Goal: Task Accomplishment & Management: Manage account settings

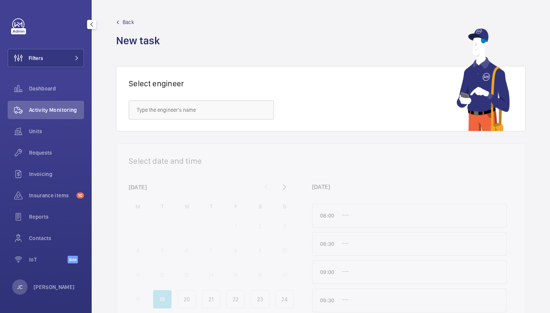
click at [59, 68] on div "Filters Dashboard Activity Monitoring Units Requests Invoicing Insurance items …" at bounding box center [46, 145] width 76 height 254
click at [67, 54] on button "Filters" at bounding box center [46, 58] width 76 height 18
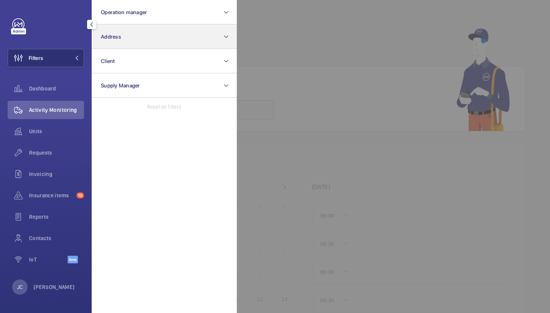
click at [123, 37] on button "Address" at bounding box center [164, 36] width 145 height 24
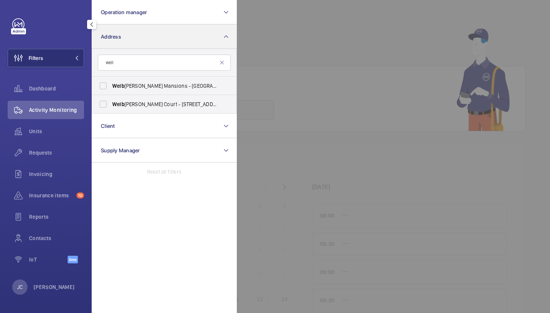
type input "well"
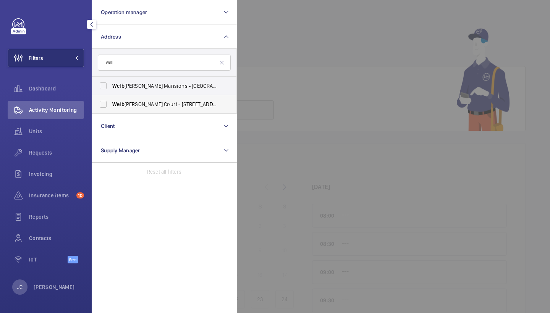
drag, startPoint x: 123, startPoint y: 37, endPoint x: 153, endPoint y: 109, distance: 77.4
click at [153, 109] on label "Welb [PERSON_NAME] Court - [STREET_ADDRESS]" at bounding box center [158, 104] width 133 height 18
click at [111, 109] on input "Welb [PERSON_NAME] Court - [STREET_ADDRESS]" at bounding box center [103, 104] width 15 height 15
checkbox input "true"
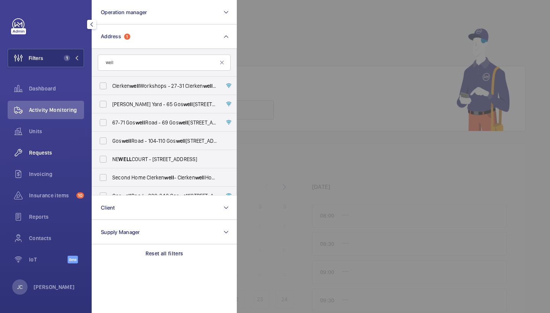
click at [50, 156] on span "Requests" at bounding box center [56, 153] width 55 height 8
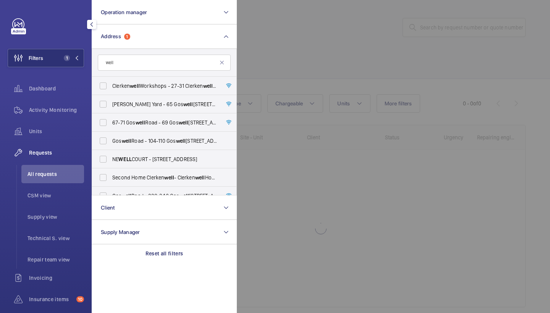
click at [314, 75] on div at bounding box center [512, 156] width 550 height 313
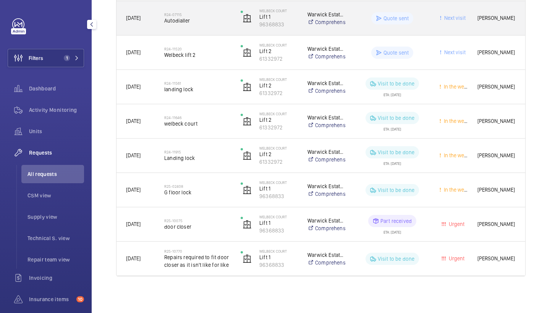
scroll to position [149, 0]
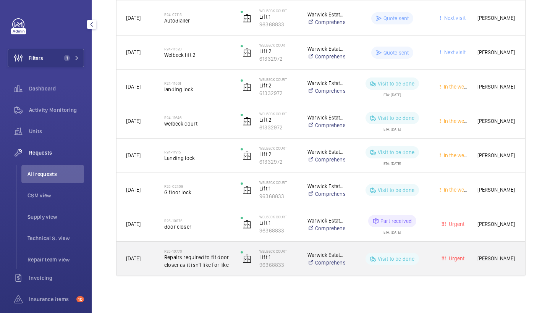
click at [184, 251] on h2 "R25-10770" at bounding box center [197, 251] width 66 height 5
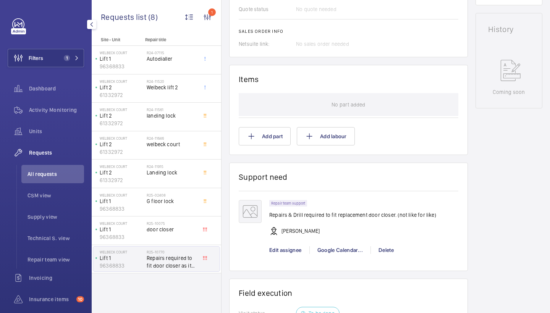
scroll to position [370, 0]
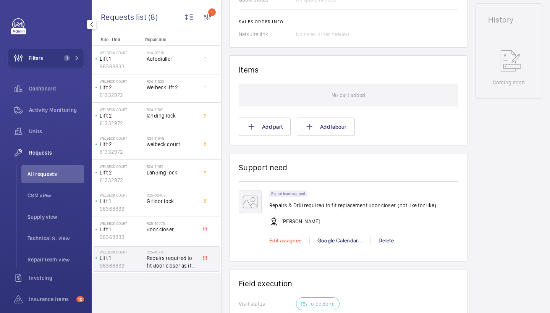
click at [292, 243] on span "Edit assignee" at bounding box center [285, 241] width 32 height 6
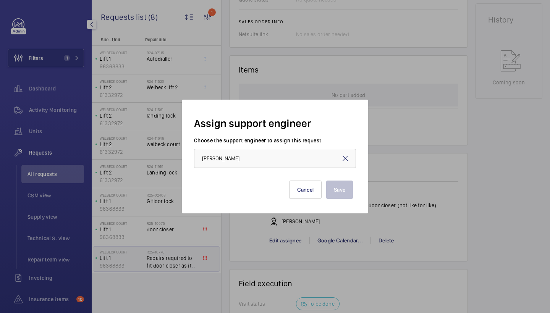
click at [346, 157] on mat-icon at bounding box center [345, 158] width 9 height 9
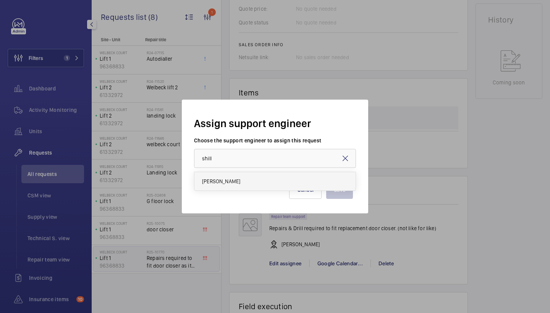
click at [272, 178] on mat-option "[PERSON_NAME]" at bounding box center [275, 181] width 161 height 18
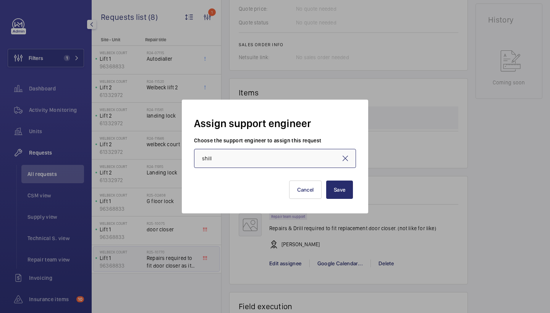
type input "[PERSON_NAME]"
click at [337, 190] on button "Save" at bounding box center [339, 190] width 27 height 18
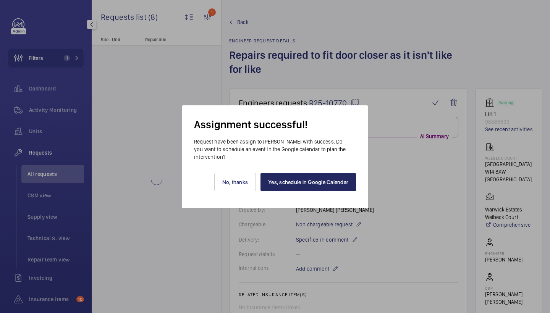
click at [326, 187] on link "Yes, schedule in Google Calendar" at bounding box center [309, 182] width 96 height 18
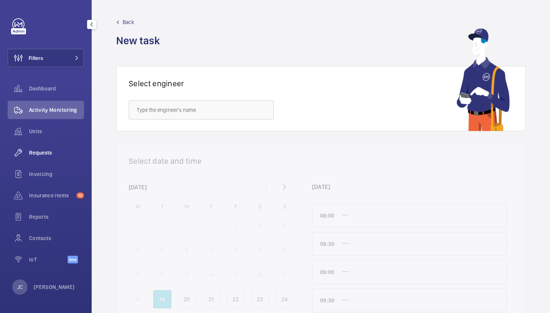
click at [53, 151] on span "Requests" at bounding box center [56, 153] width 55 height 8
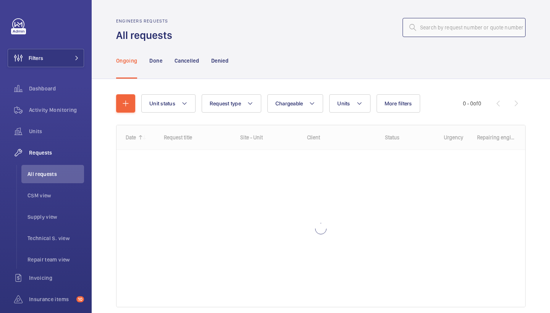
click at [462, 25] on input "text" at bounding box center [464, 27] width 123 height 19
paste input "R25-08238"
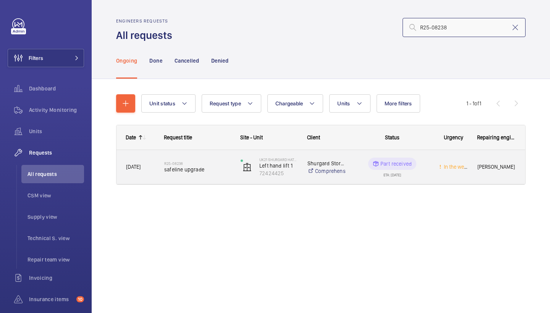
type input "R25-08238"
click at [199, 171] on span "safeline upgrade" at bounding box center [197, 170] width 66 height 8
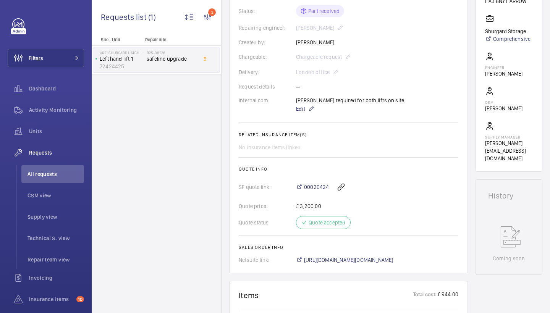
scroll to position [183, 0]
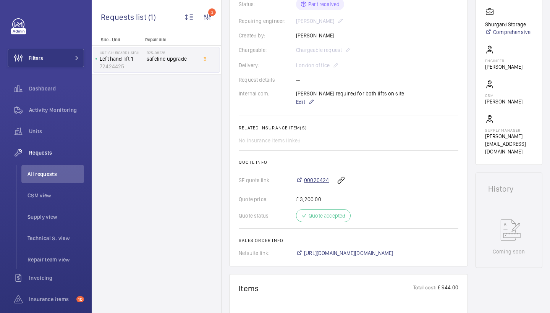
click at [322, 180] on span "00020424" at bounding box center [316, 181] width 25 height 8
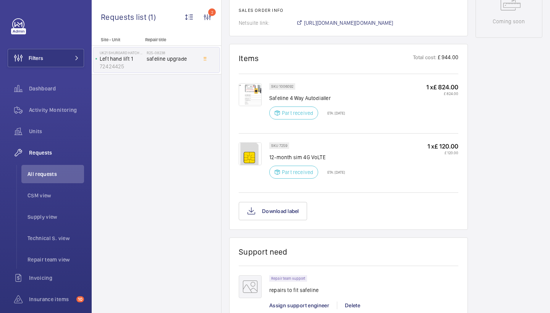
scroll to position [459, 0]
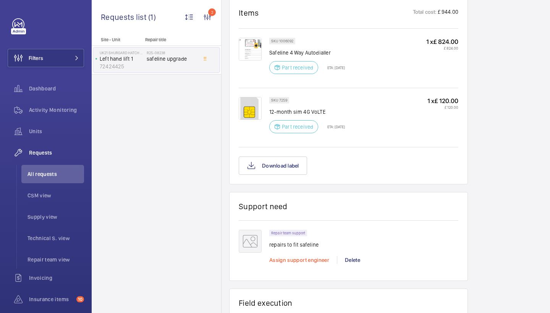
click at [291, 258] on span "Assign support engineer" at bounding box center [299, 260] width 60 height 6
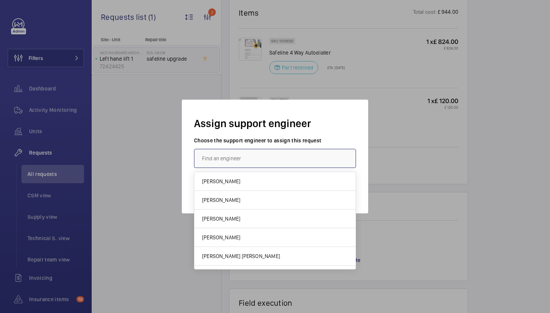
click at [248, 162] on input "text" at bounding box center [275, 158] width 162 height 19
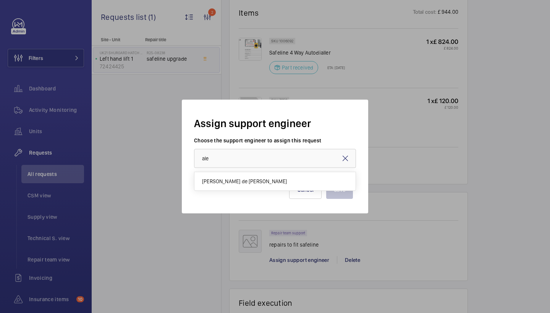
drag, startPoint x: 245, startPoint y: 185, endPoint x: 254, endPoint y: 184, distance: 9.2
click at [245, 184] on span "Alex Nicola de Paula Pirozzolo" at bounding box center [244, 182] width 85 height 8
type input "Alex Nicola de Paula Pirozzolo"
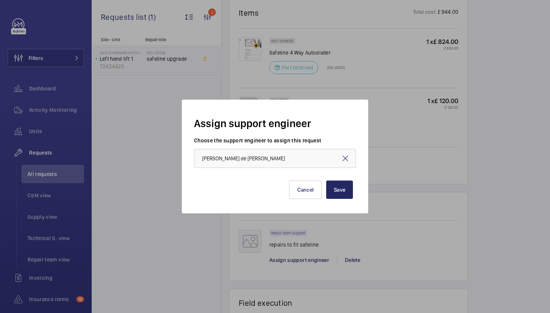
click at [336, 194] on button "Save" at bounding box center [339, 190] width 27 height 18
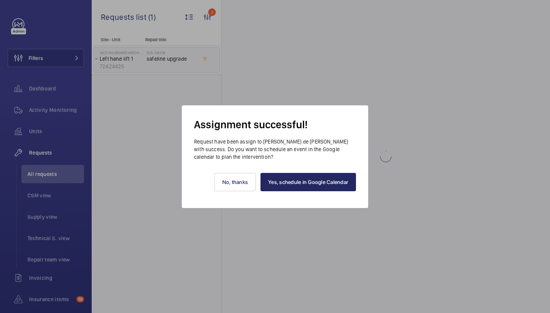
click at [323, 189] on link "Yes, schedule in Google Calendar" at bounding box center [309, 182] width 96 height 18
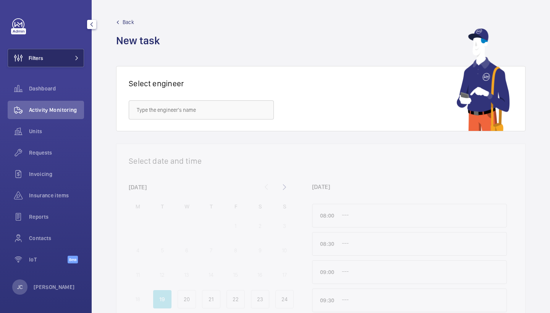
click at [68, 54] on button "Filters" at bounding box center [46, 58] width 76 height 18
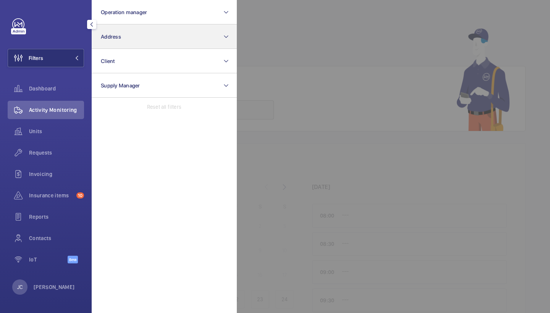
click at [123, 37] on button "Address" at bounding box center [164, 36] width 145 height 24
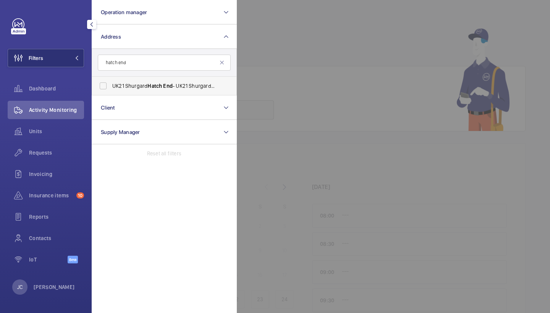
type input "hatch end"
click at [129, 87] on span "UK21 Shurgard Hatch End - UK21 Shurgard Hatch End - 3 Chantry Pl, HARROW HA3 6NY" at bounding box center [164, 86] width 105 height 8
click at [111, 87] on input "UK21 Shurgard Hatch End - UK21 Shurgard Hatch End - 3 Chantry Pl, HARROW HA3 6NY" at bounding box center [103, 85] width 15 height 15
checkbox input "true"
click at [62, 147] on div "Requests" at bounding box center [46, 153] width 76 height 18
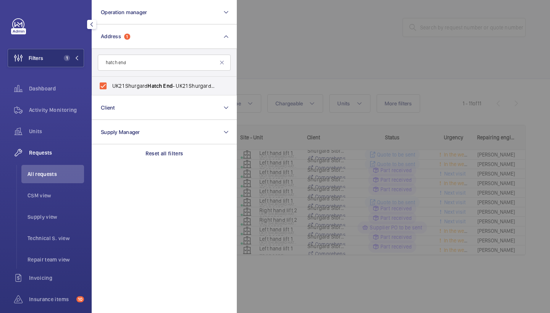
click at [285, 44] on div at bounding box center [512, 156] width 550 height 313
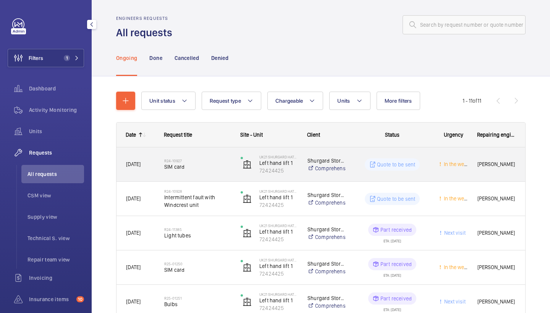
scroll to position [3, 0]
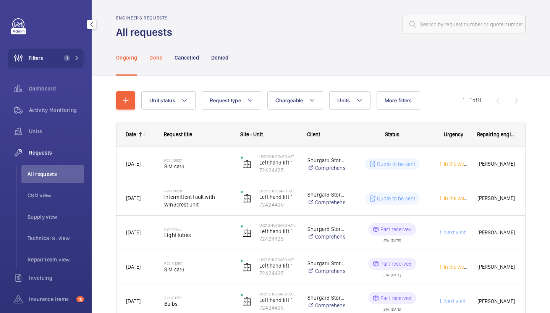
click at [155, 60] on p "Done" at bounding box center [155, 58] width 13 height 8
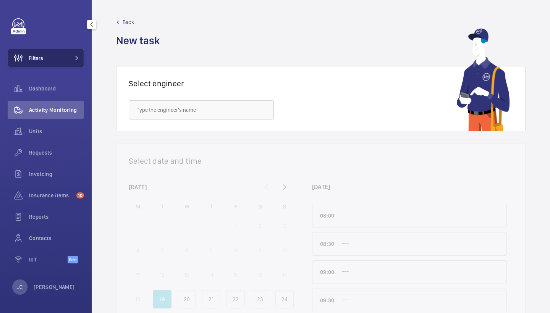
click at [80, 52] on button "Filters" at bounding box center [46, 58] width 76 height 18
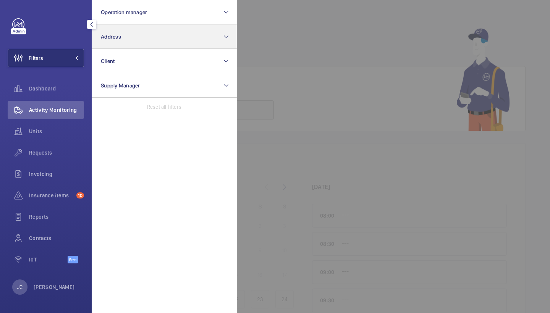
click at [128, 40] on button "Address" at bounding box center [164, 36] width 145 height 24
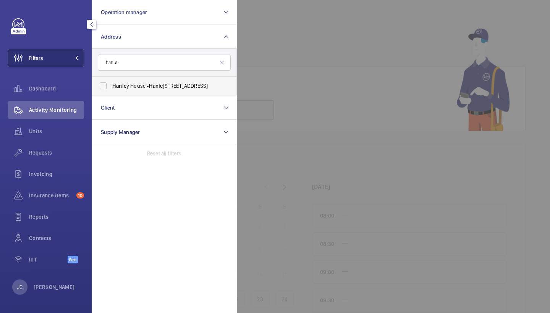
type input "hanle"
click at [143, 87] on span "Hanle y House - Hanle y Street, NOTTINGHAM NG1 5GD" at bounding box center [164, 86] width 105 height 8
click at [111, 87] on input "Hanle y House - Hanle y Street, NOTTINGHAM NG1 5GD" at bounding box center [103, 85] width 15 height 15
checkbox input "true"
drag, startPoint x: 46, startPoint y: 154, endPoint x: 55, endPoint y: 131, distance: 24.9
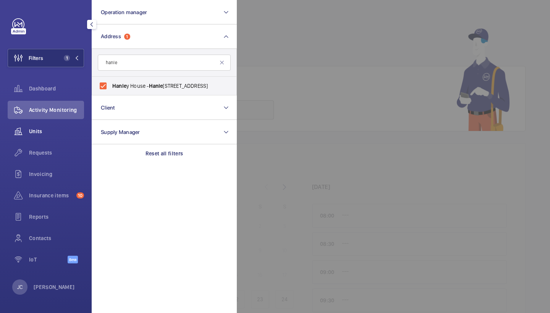
click at [46, 154] on span "Requests" at bounding box center [56, 153] width 55 height 8
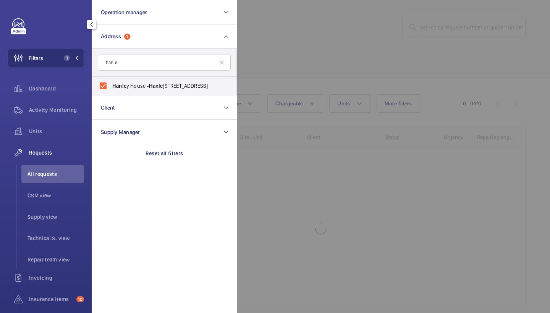
click at [342, 41] on div at bounding box center [512, 156] width 550 height 313
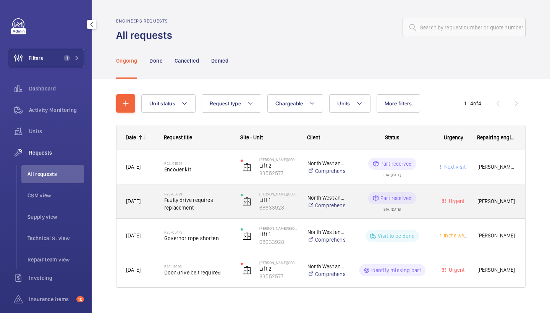
click at [215, 195] on h2 "R25-03021" at bounding box center [197, 194] width 66 height 5
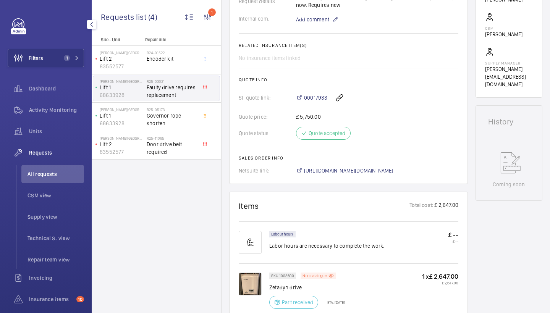
scroll to position [267, 0]
click at [334, 172] on span "https://6461500.app.netsuite.com/app/accounting/transactions/salesord.nl?id=244…" at bounding box center [348, 170] width 89 height 8
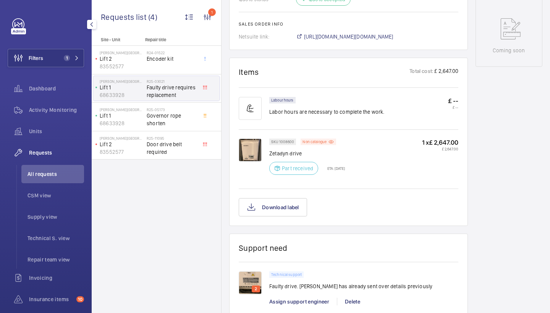
scroll to position [439, 0]
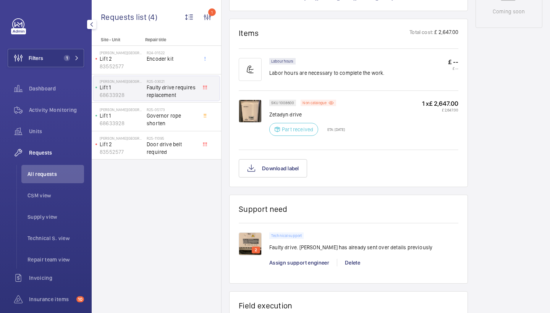
click at [258, 112] on img at bounding box center [250, 111] width 23 height 23
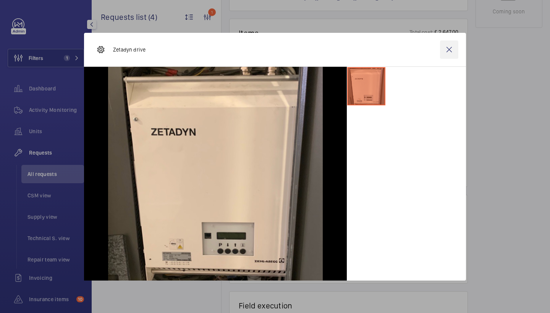
click at [456, 47] on wm-front-icon-button at bounding box center [449, 50] width 18 height 18
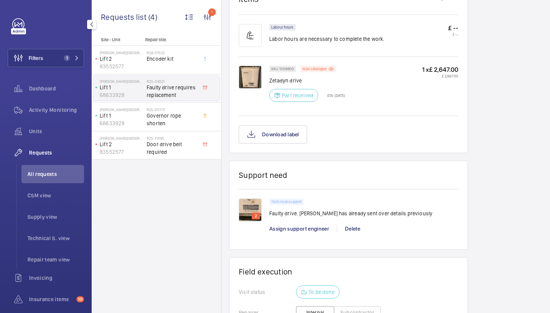
scroll to position [472, 0]
click at [245, 81] on img at bounding box center [250, 77] width 23 height 23
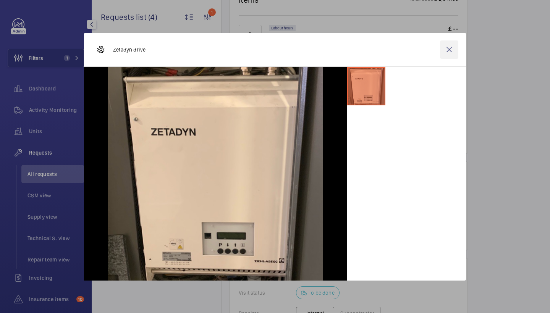
click at [451, 50] on wm-front-icon-button at bounding box center [449, 50] width 18 height 18
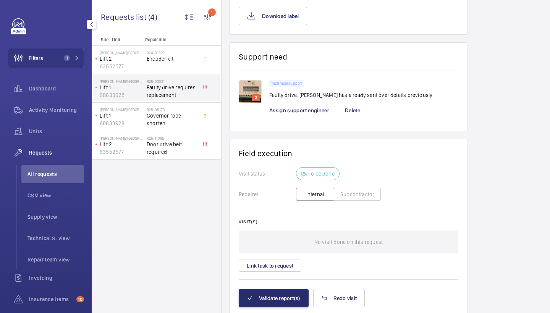
scroll to position [592, 0]
click at [256, 88] on img at bounding box center [250, 91] width 23 height 23
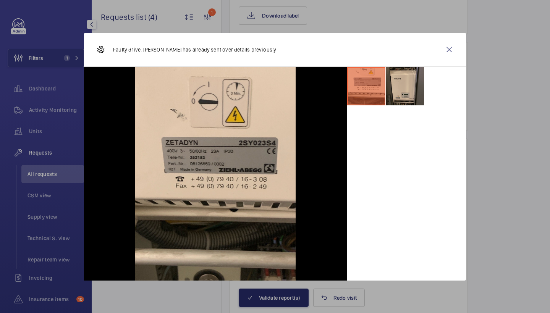
click at [398, 99] on li at bounding box center [405, 86] width 38 height 38
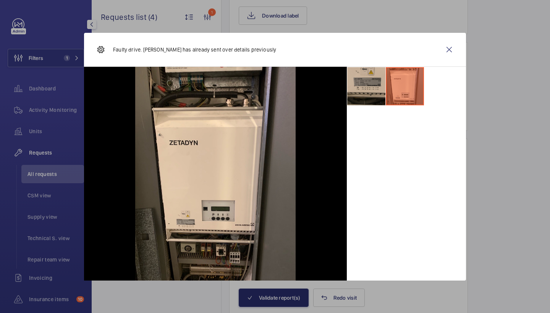
click at [373, 81] on li at bounding box center [366, 86] width 38 height 38
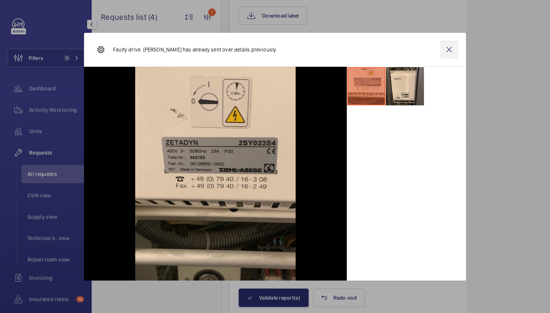
click at [453, 46] on wm-front-icon-button at bounding box center [449, 50] width 18 height 18
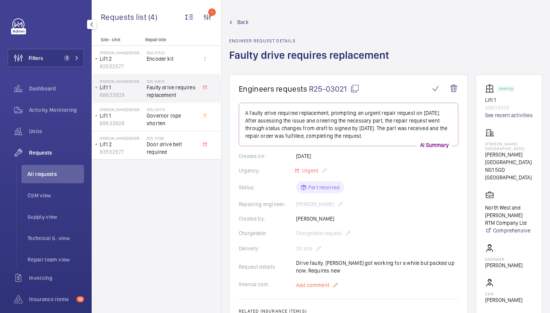
scroll to position [0, 0]
click at [245, 23] on span "Back" at bounding box center [242, 22] width 11 height 8
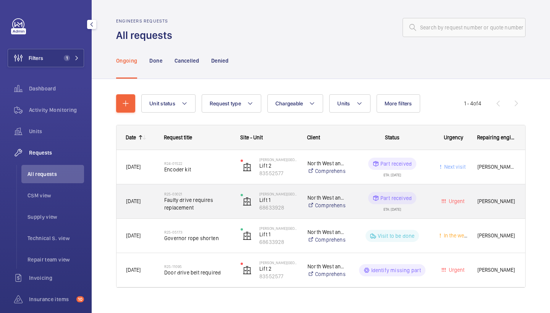
click at [199, 196] on span "Faulty drive requires replacement" at bounding box center [197, 203] width 66 height 15
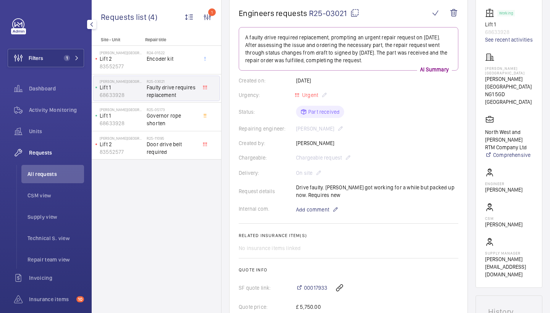
scroll to position [76, 0]
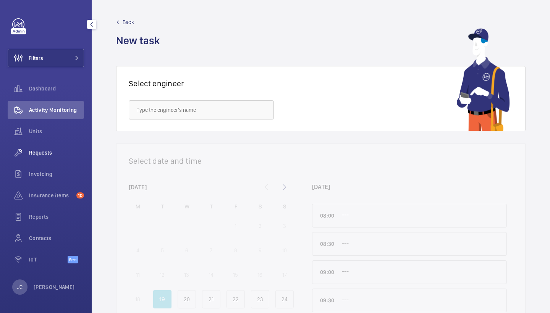
click at [42, 146] on div "Requests" at bounding box center [46, 153] width 76 height 18
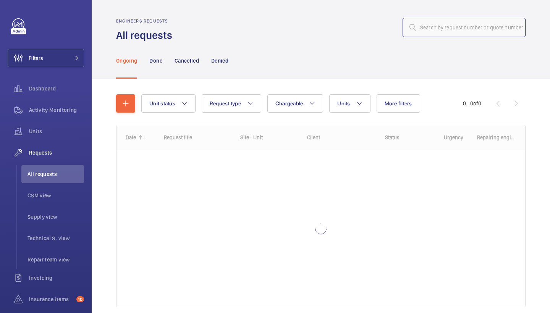
click at [435, 24] on input "text" at bounding box center [464, 27] width 123 height 19
paste input "R25-08238"
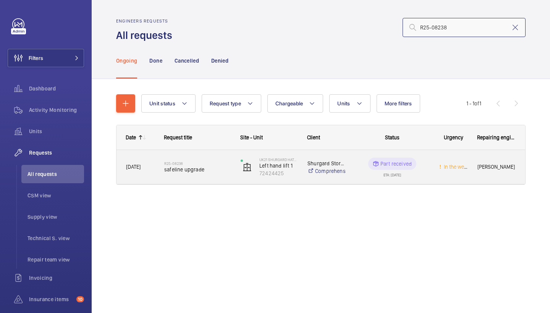
type input "R25-08238"
click at [192, 159] on div "R25-08238 safeline upgrade" at bounding box center [197, 167] width 66 height 22
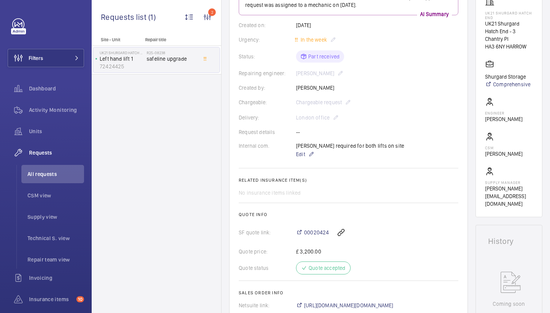
scroll to position [231, 0]
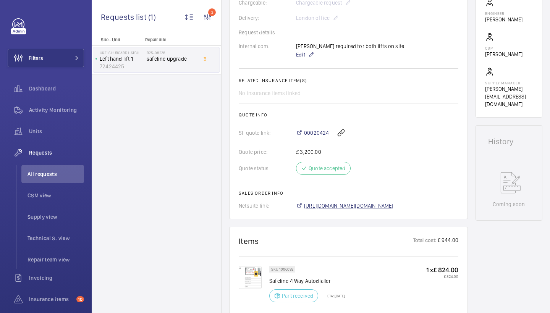
click at [394, 206] on span "[URL][DOMAIN_NAME][DOMAIN_NAME]" at bounding box center [348, 206] width 89 height 8
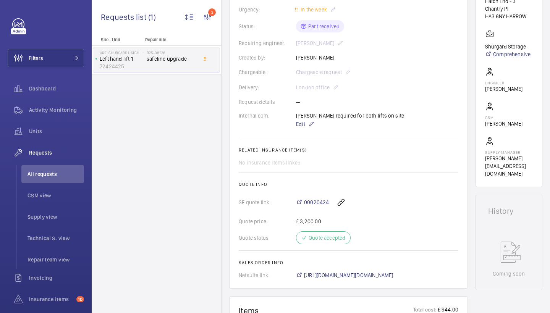
scroll to position [165, 0]
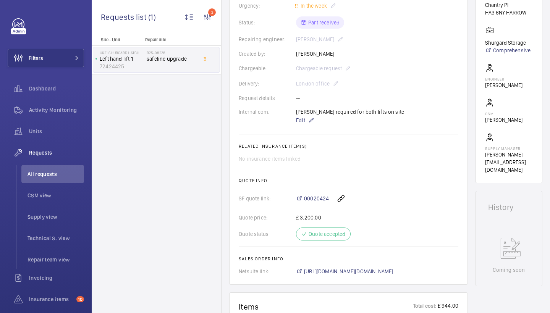
click at [323, 197] on span "00020424" at bounding box center [316, 199] width 25 height 8
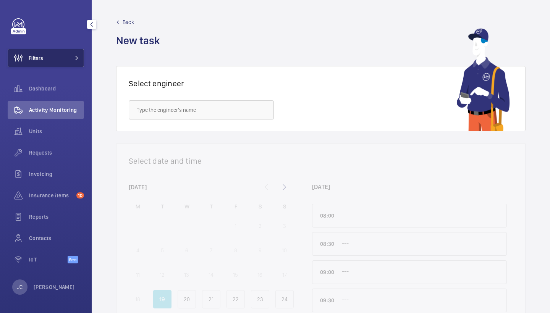
click at [75, 58] on mat-icon at bounding box center [77, 58] width 5 height 5
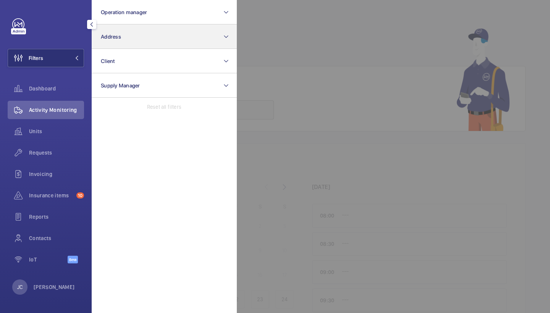
click at [133, 39] on button "Address" at bounding box center [164, 36] width 145 height 24
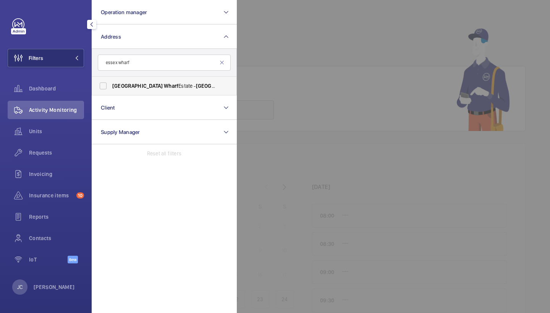
type input "essex wharf"
click at [155, 83] on span "[GEOGRAPHIC_DATA] Wharf Estate - [GEOGRAPHIC_DATA] , [GEOGRAPHIC_DATA] E5 9HP" at bounding box center [164, 86] width 105 height 8
click at [111, 83] on input "[GEOGRAPHIC_DATA] Wharf Estate - [GEOGRAPHIC_DATA] , [GEOGRAPHIC_DATA] E5 9HP" at bounding box center [103, 85] width 15 height 15
checkbox input "true"
click at [55, 152] on span "Requests" at bounding box center [56, 153] width 55 height 8
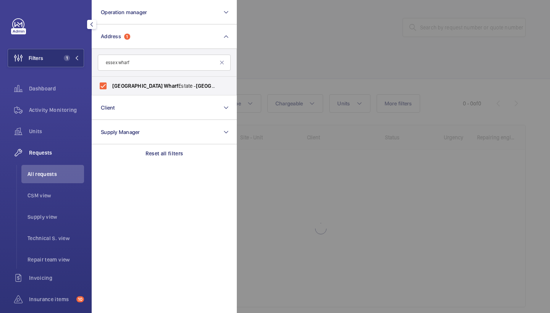
click at [302, 75] on div at bounding box center [512, 156] width 550 height 313
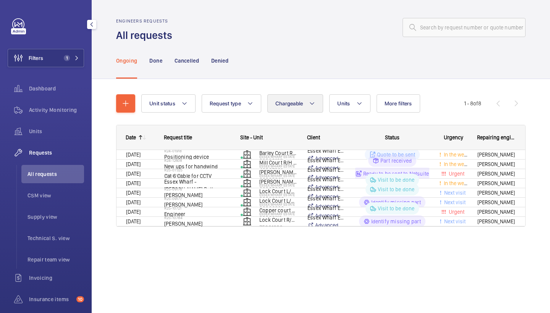
click at [276, 106] on span "Chargeable" at bounding box center [290, 104] width 28 height 6
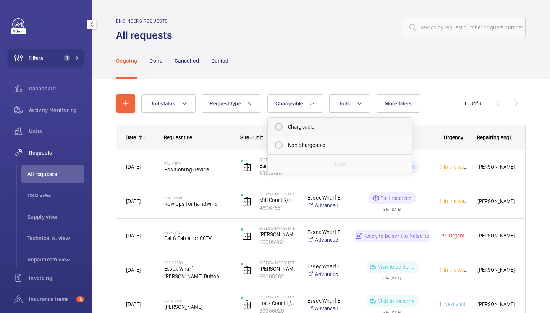
click at [286, 128] on mat-radio-button "Chargeable" at bounding box center [340, 126] width 138 height 15
radio input "true"
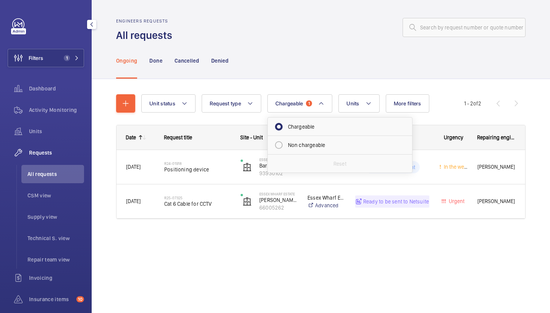
click at [248, 70] on div "Ongoing Done Cancelled Denied" at bounding box center [321, 60] width 410 height 36
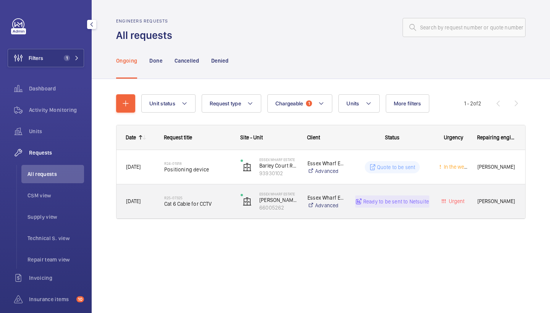
click at [188, 199] on h2 "R25-07325" at bounding box center [197, 198] width 66 height 5
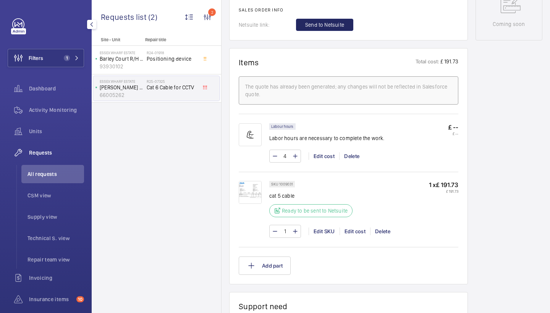
scroll to position [414, 0]
click at [333, 26] on span "Send to Netsuite" at bounding box center [324, 25] width 39 height 8
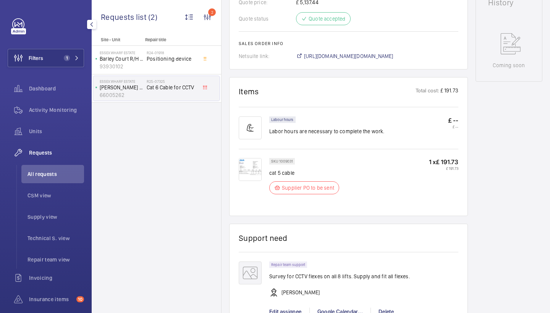
scroll to position [373, 0]
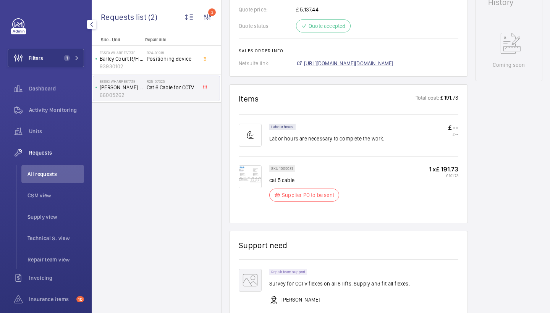
click at [354, 63] on span "[URL][DOMAIN_NAME][DOMAIN_NAME]" at bounding box center [348, 64] width 89 height 8
